Goal: Transaction & Acquisition: Download file/media

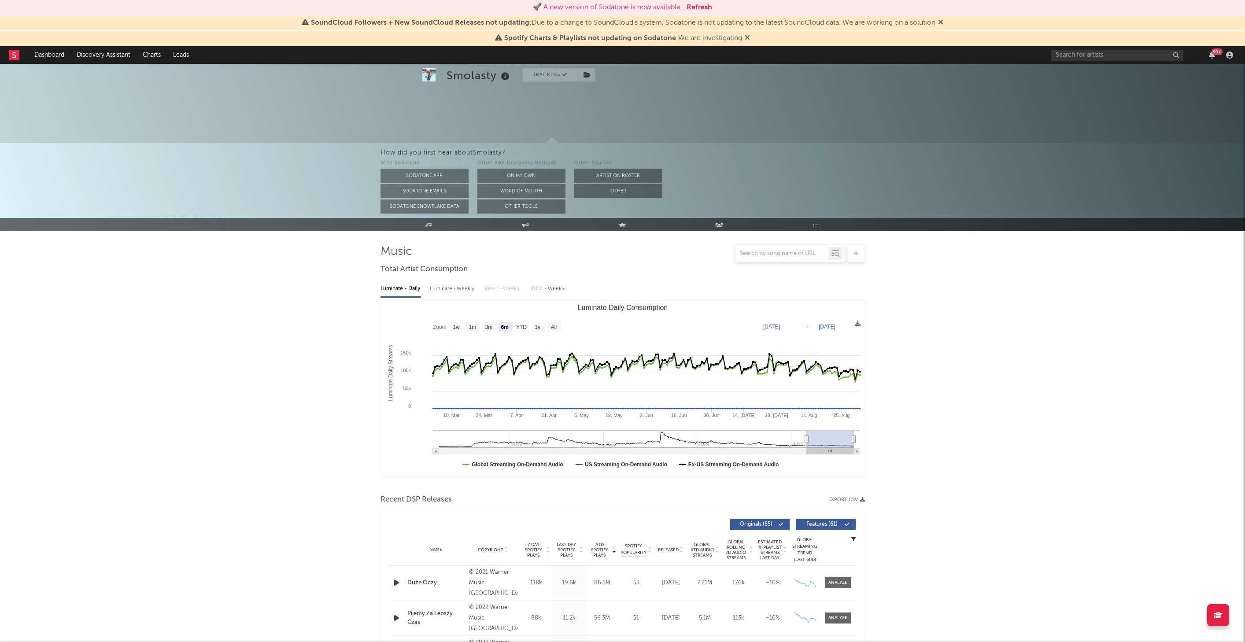
select select "6m"
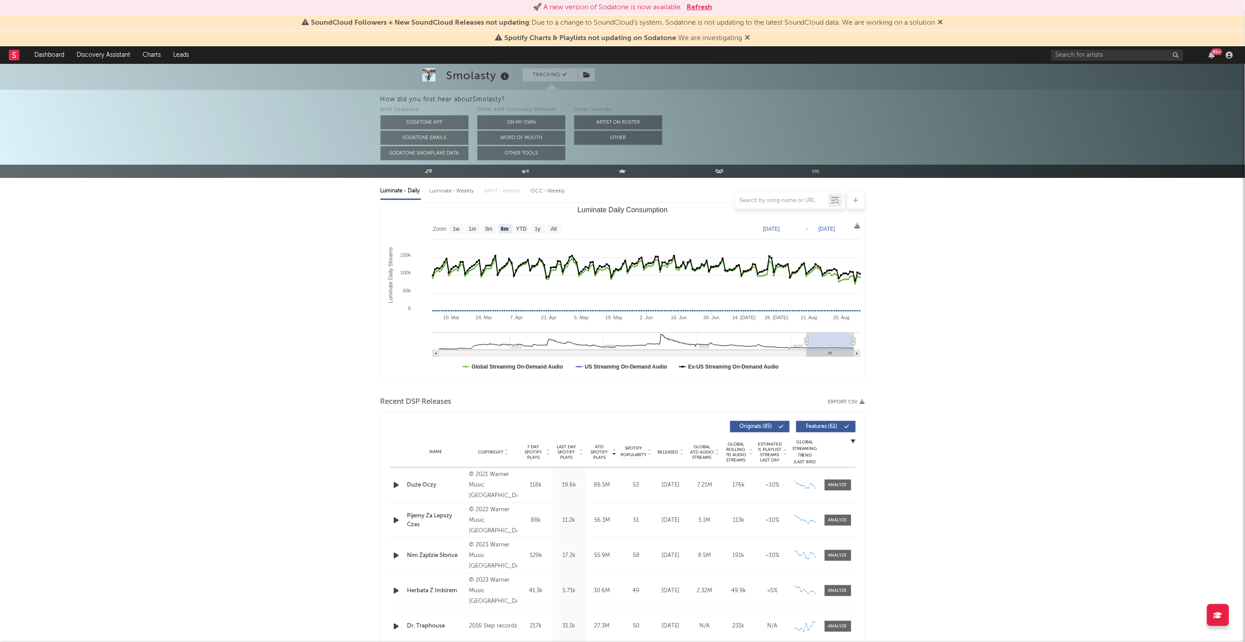
click at [698, 9] on button "Refresh" at bounding box center [700, 7] width 26 height 11
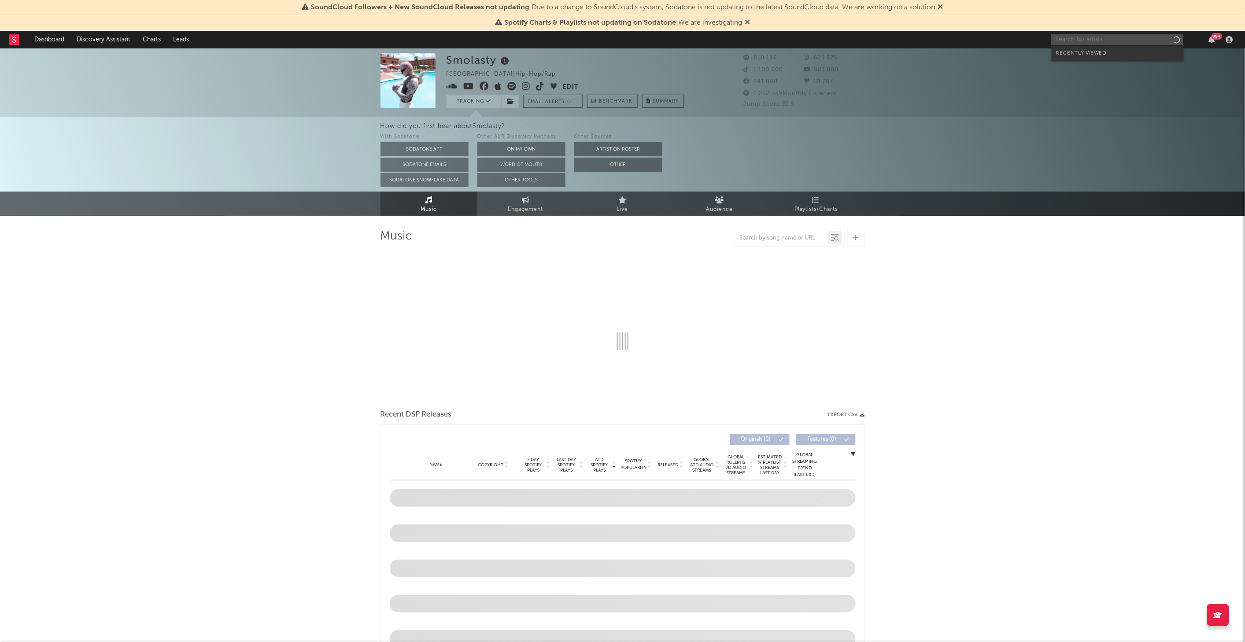
click at [1069, 39] on input "text" at bounding box center [1117, 39] width 132 height 11
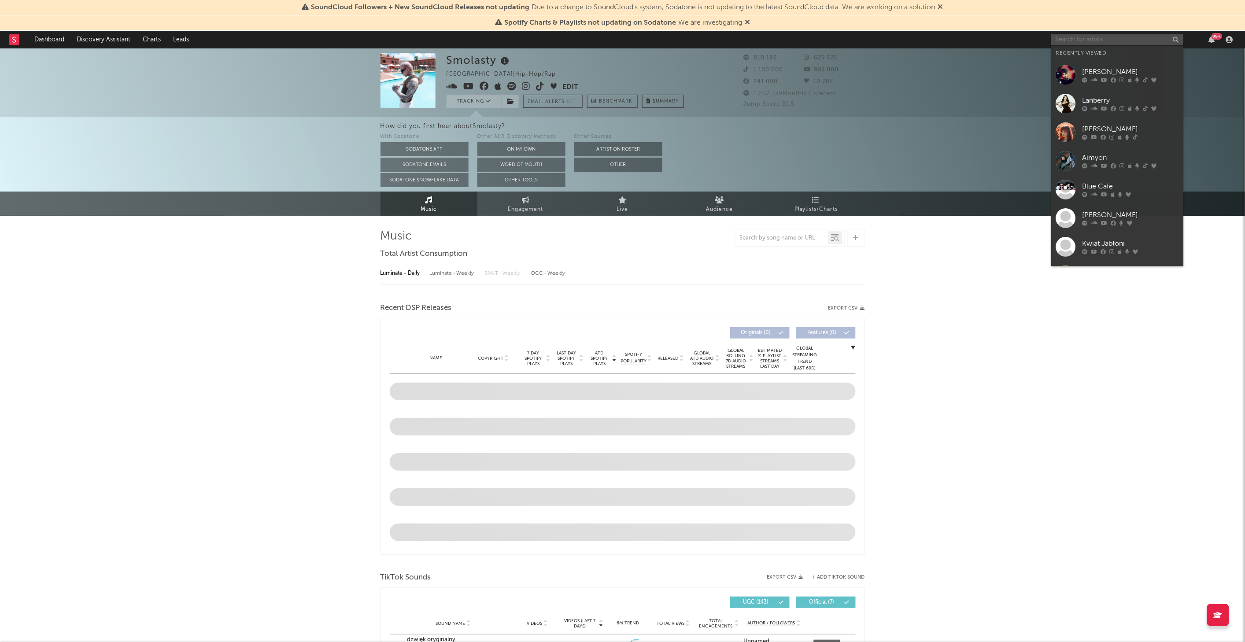
select select "6m"
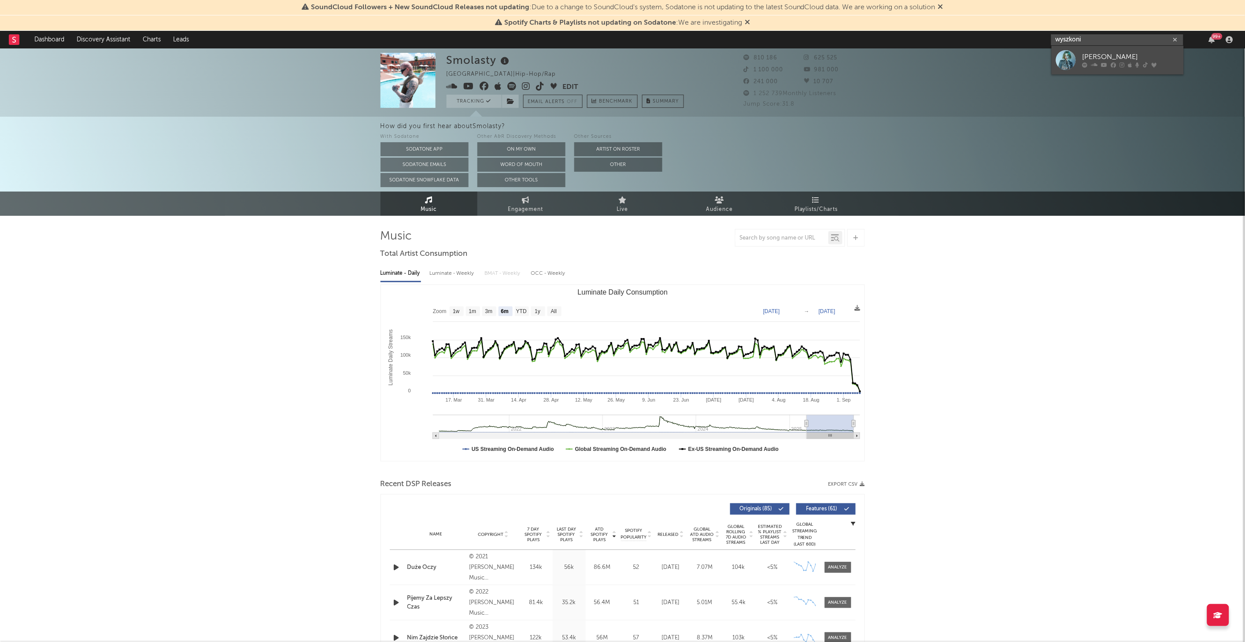
type input "wyszkoni"
click at [1063, 63] on div at bounding box center [1066, 60] width 20 height 20
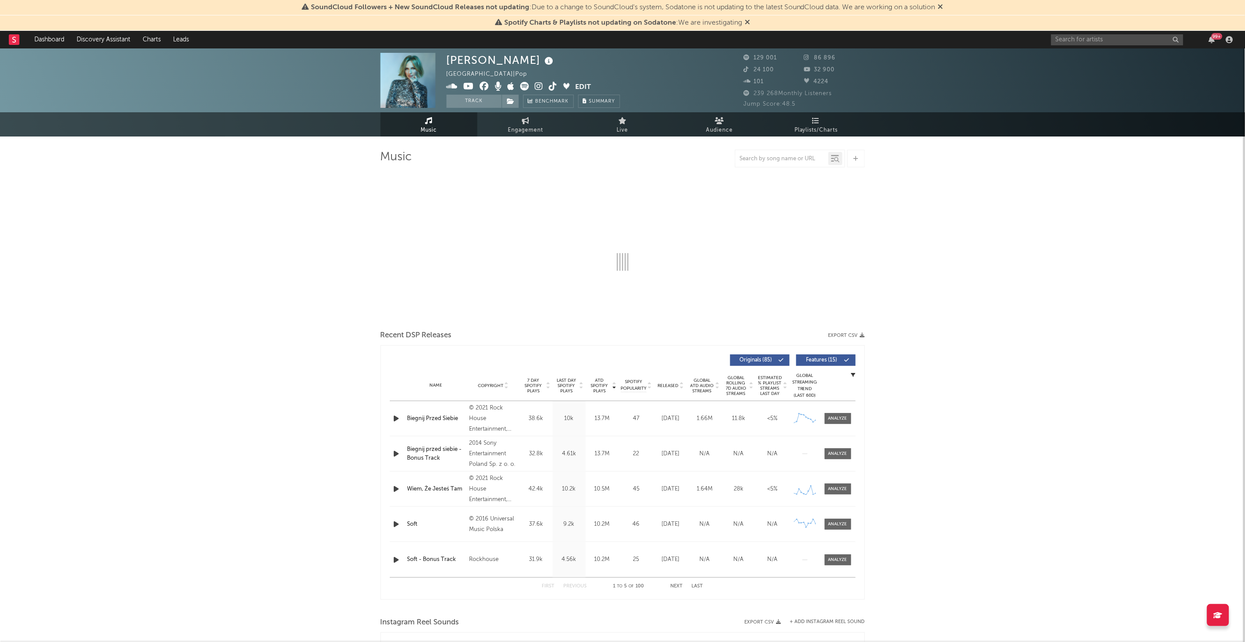
select select "6m"
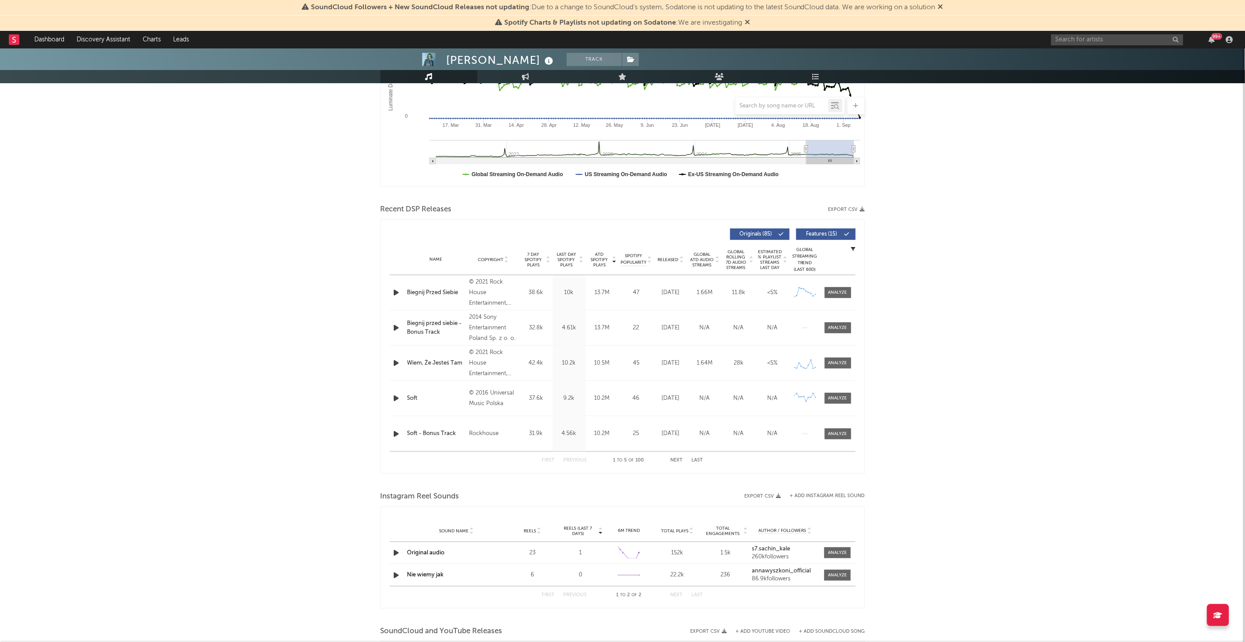
scroll to position [244, 0]
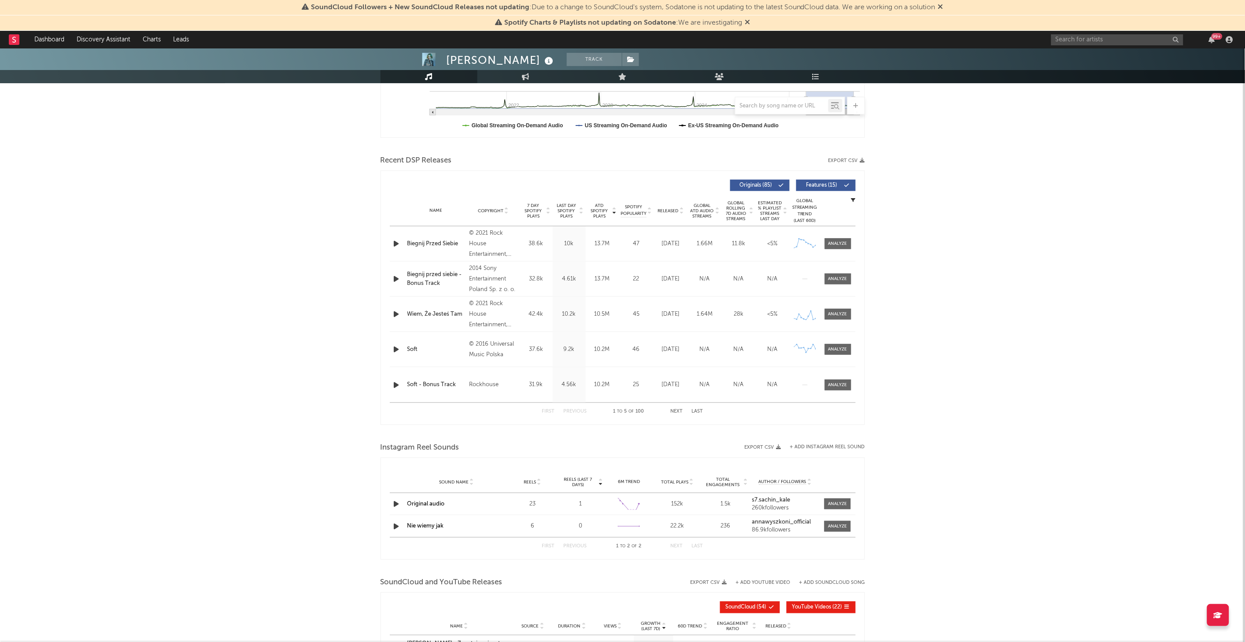
click at [676, 413] on button "Next" at bounding box center [677, 411] width 12 height 5
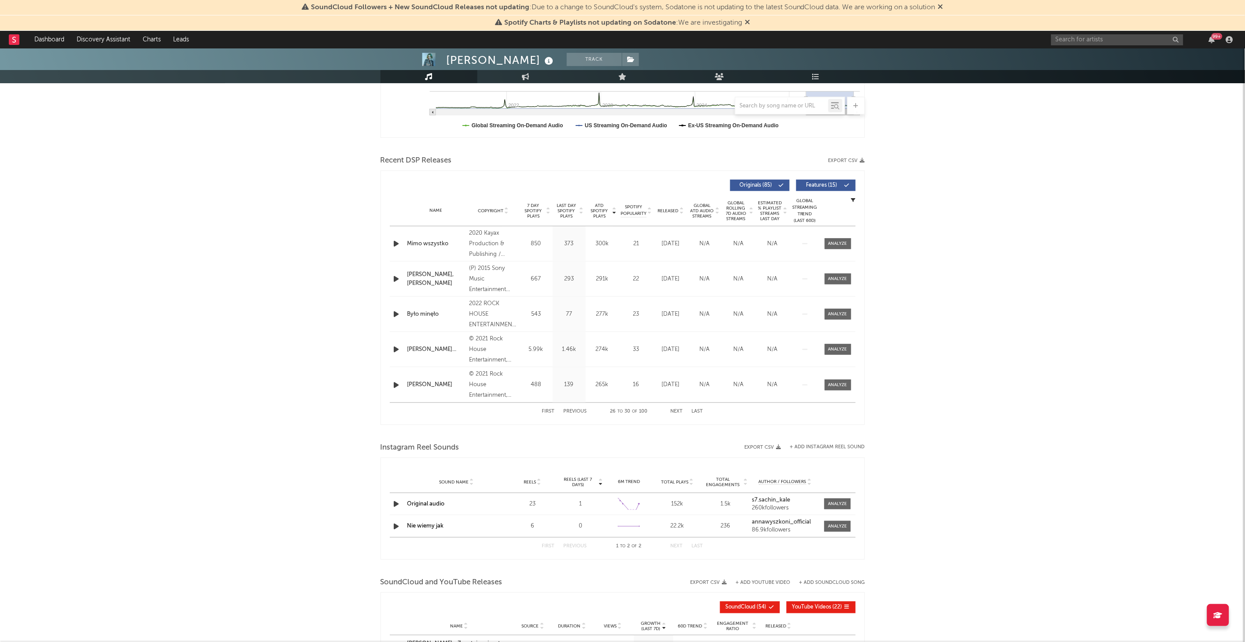
click at [676, 413] on button "Next" at bounding box center [677, 411] width 12 height 5
click at [840, 159] on button "Export CSV" at bounding box center [847, 160] width 37 height 5
click at [917, 175] on div "Anna Wyszkoni Track Poland | Pop Edit Track Benchmark Summary 129 001 86 896 24…" at bounding box center [622, 330] width 1245 height 1052
click at [933, 393] on div "Anna Wyszkoni Track Poland | Pop Edit Track Benchmark Summary 129 001 86 896 24…" at bounding box center [622, 330] width 1245 height 1052
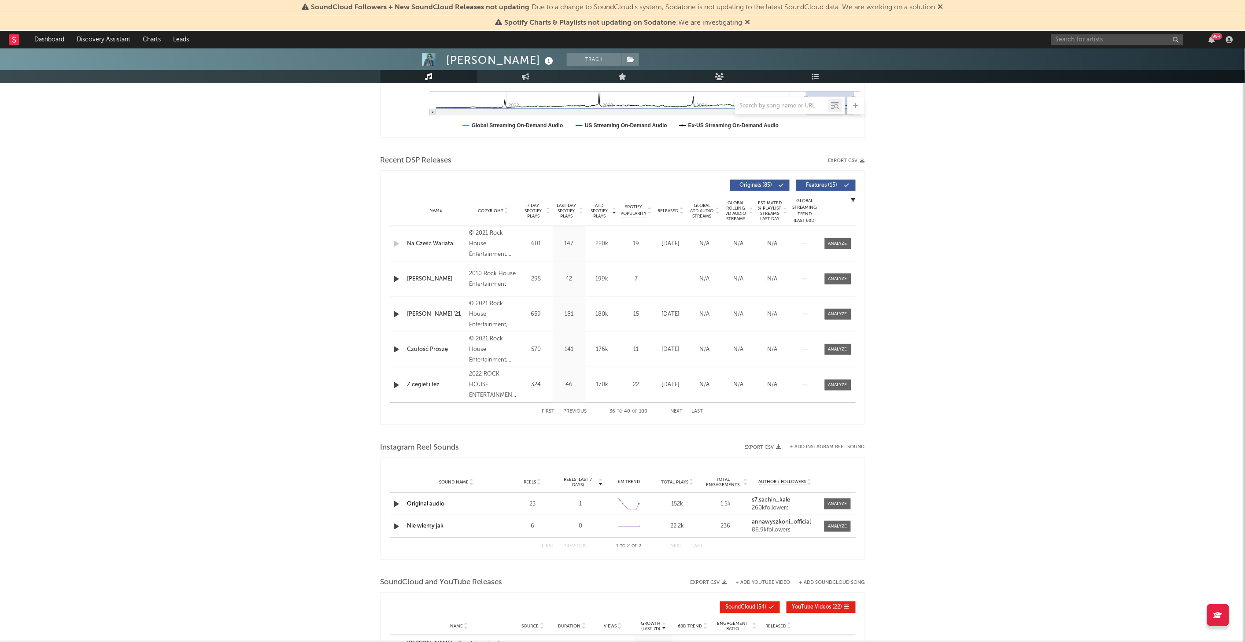
scroll to position [459, 0]
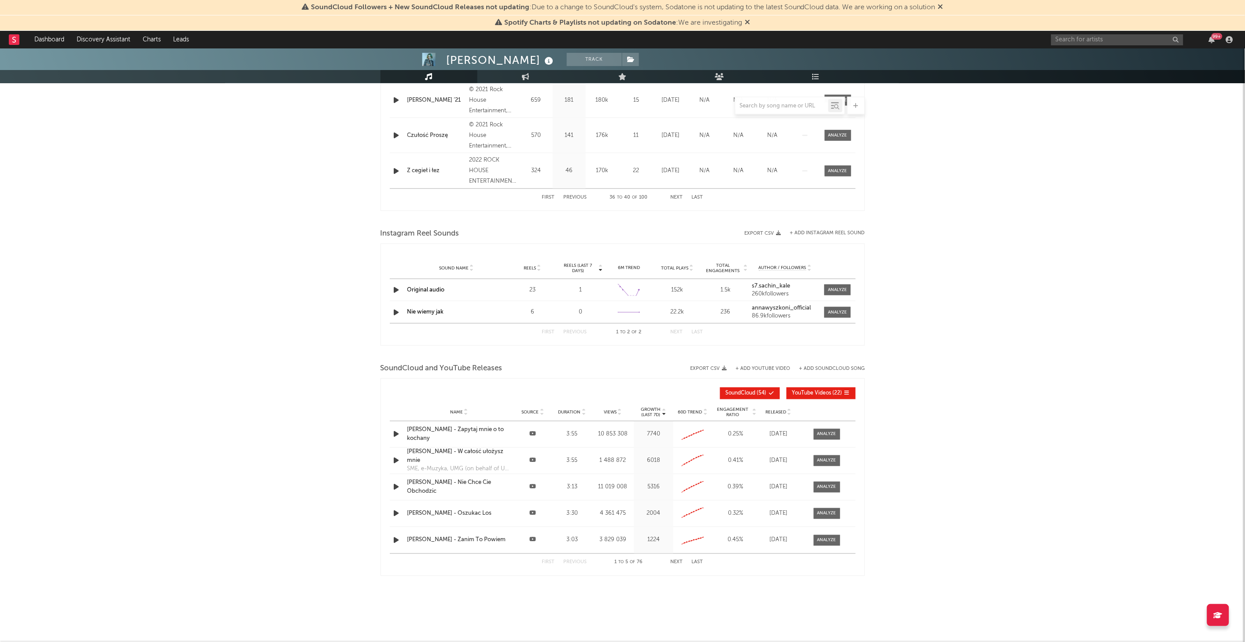
click at [711, 366] on button "Export CSV" at bounding box center [709, 368] width 37 height 5
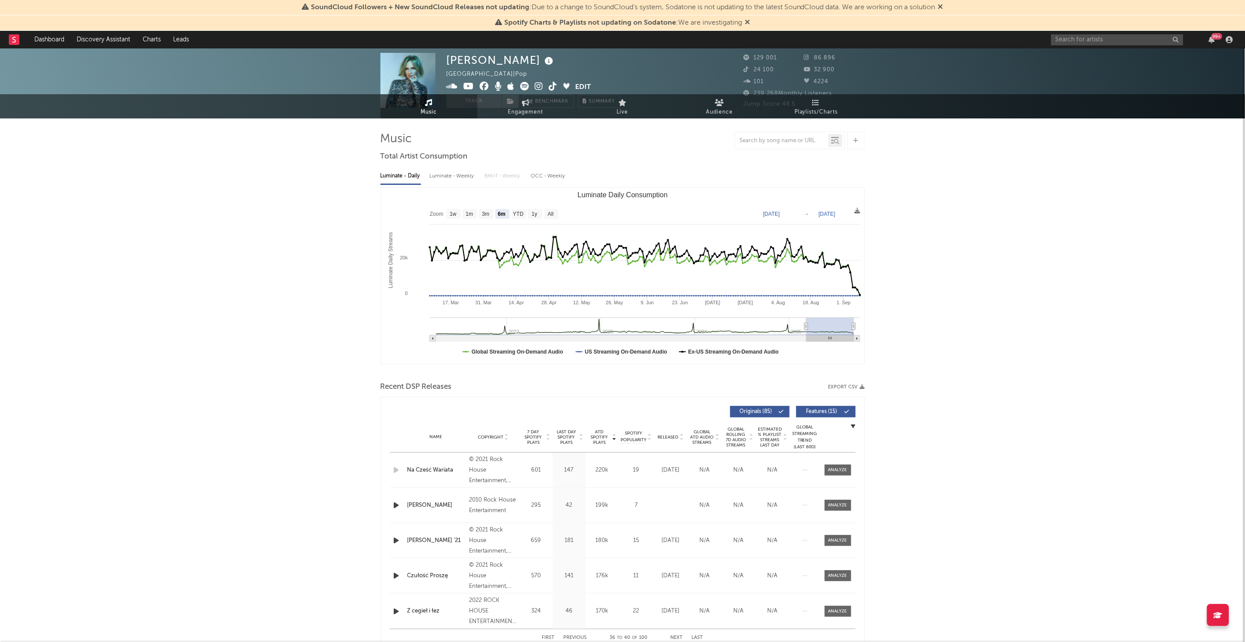
scroll to position [0, 0]
